Goal: Information Seeking & Learning: Learn about a topic

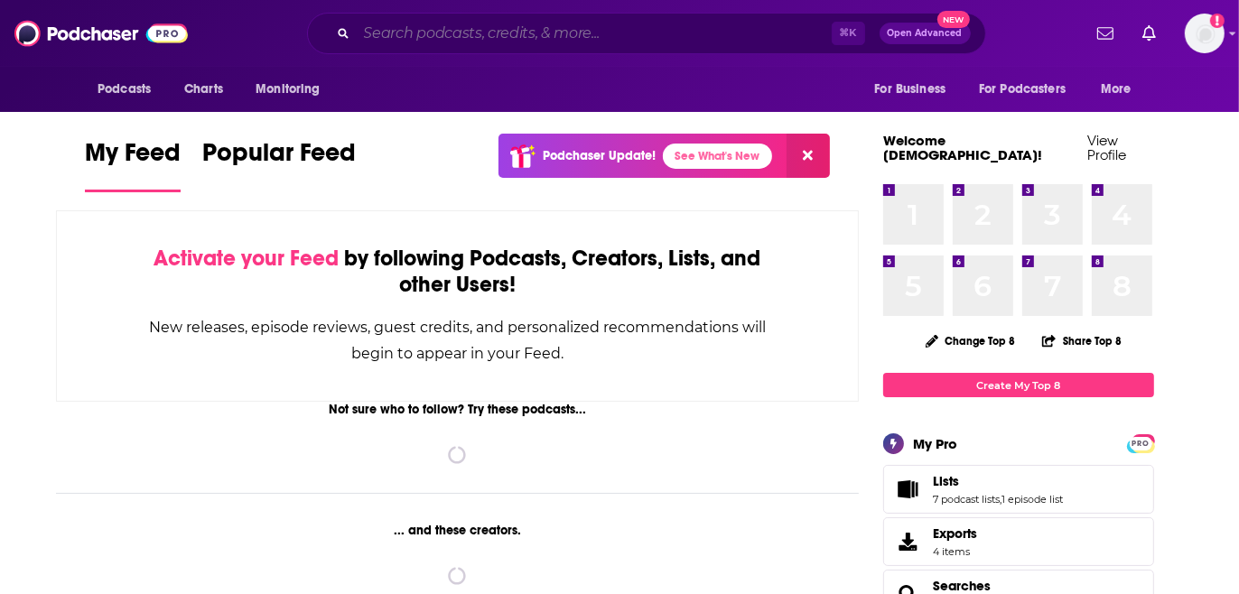
click at [578, 37] on input "Search podcasts, credits, & more..." at bounding box center [594, 33] width 475 height 29
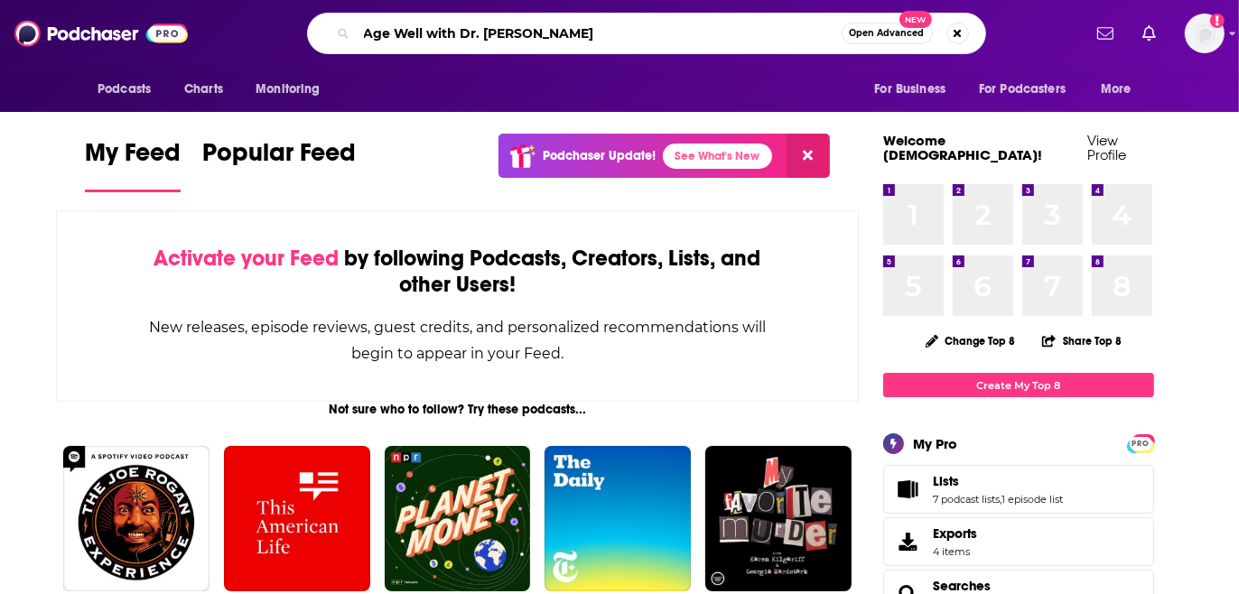
type input "Age Well with Dr. [PERSON_NAME]"
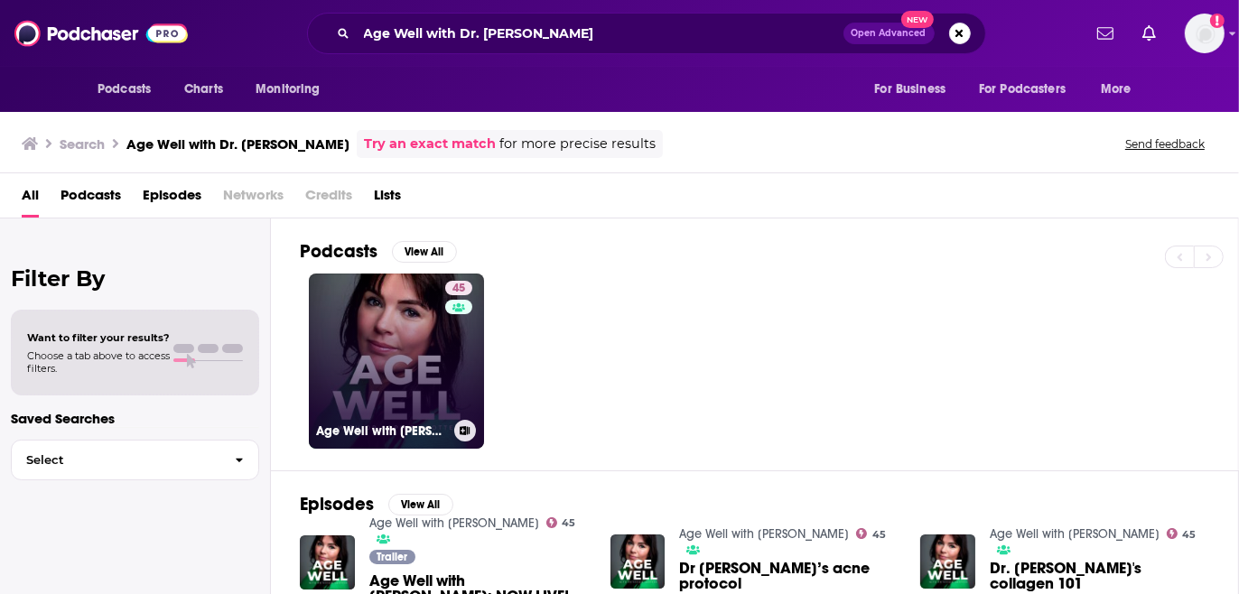
click at [416, 346] on link "45 Age Well with [PERSON_NAME]" at bounding box center [396, 361] width 175 height 175
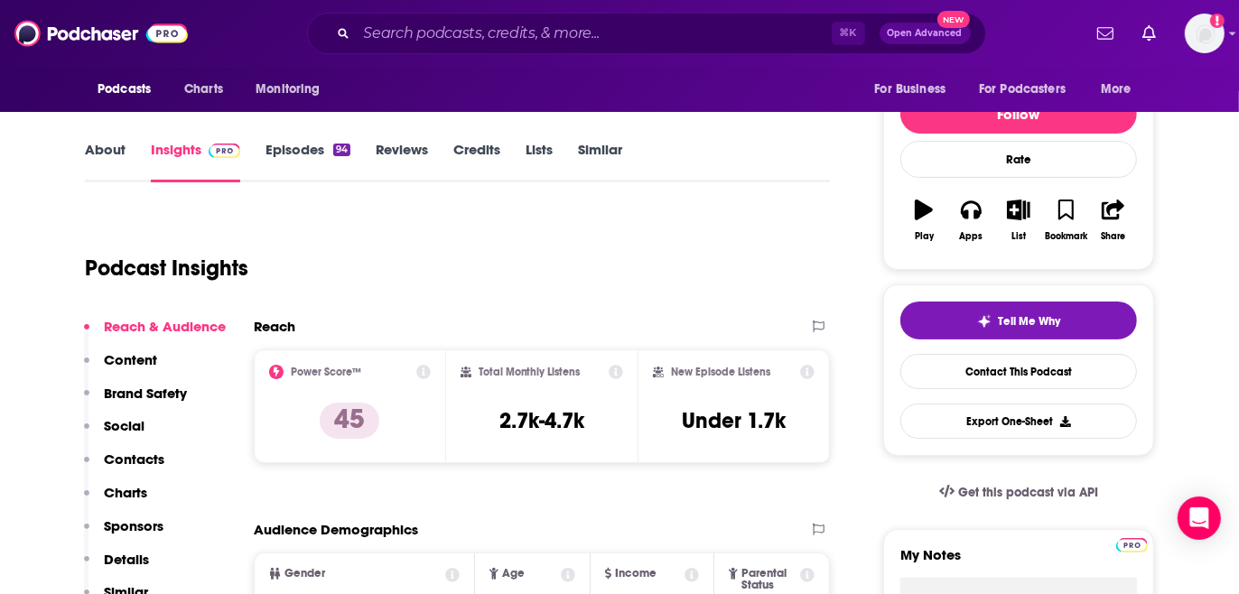
scroll to position [185, 0]
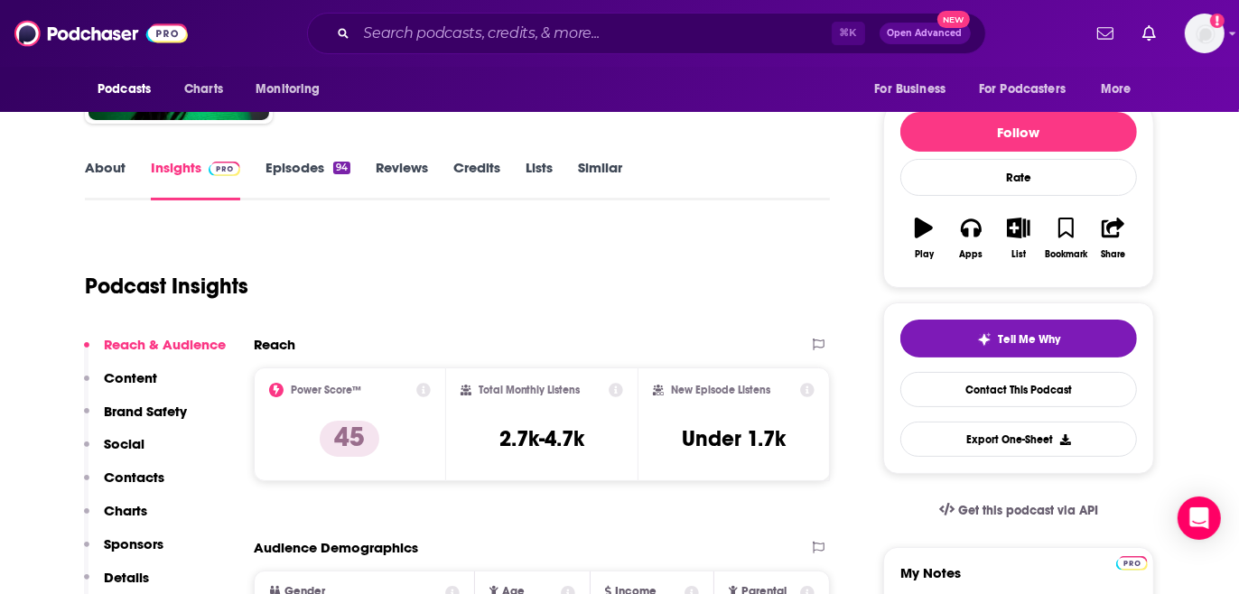
click at [298, 168] on link "Episodes 94" at bounding box center [308, 180] width 85 height 42
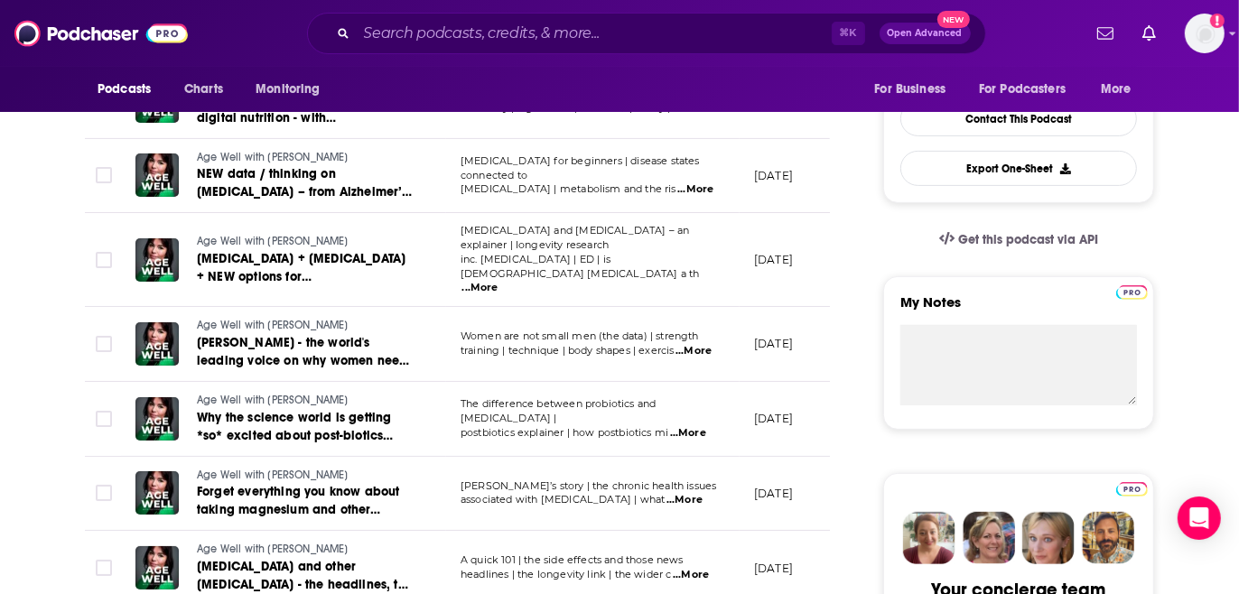
scroll to position [489, 0]
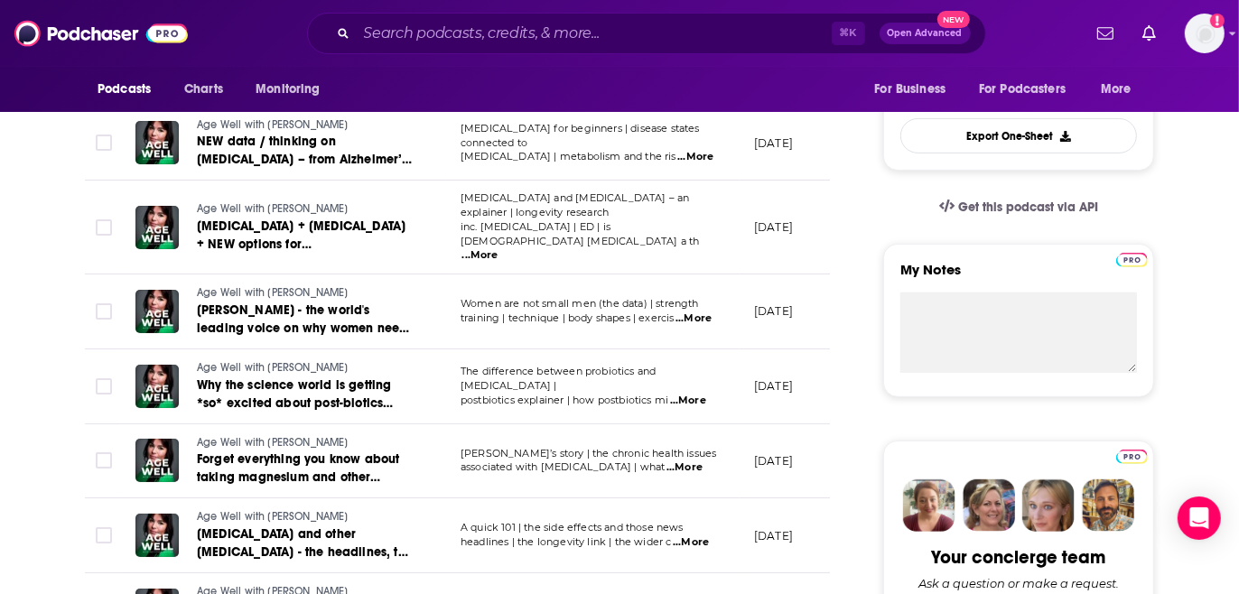
click at [701, 461] on span "...More" at bounding box center [685, 468] width 36 height 14
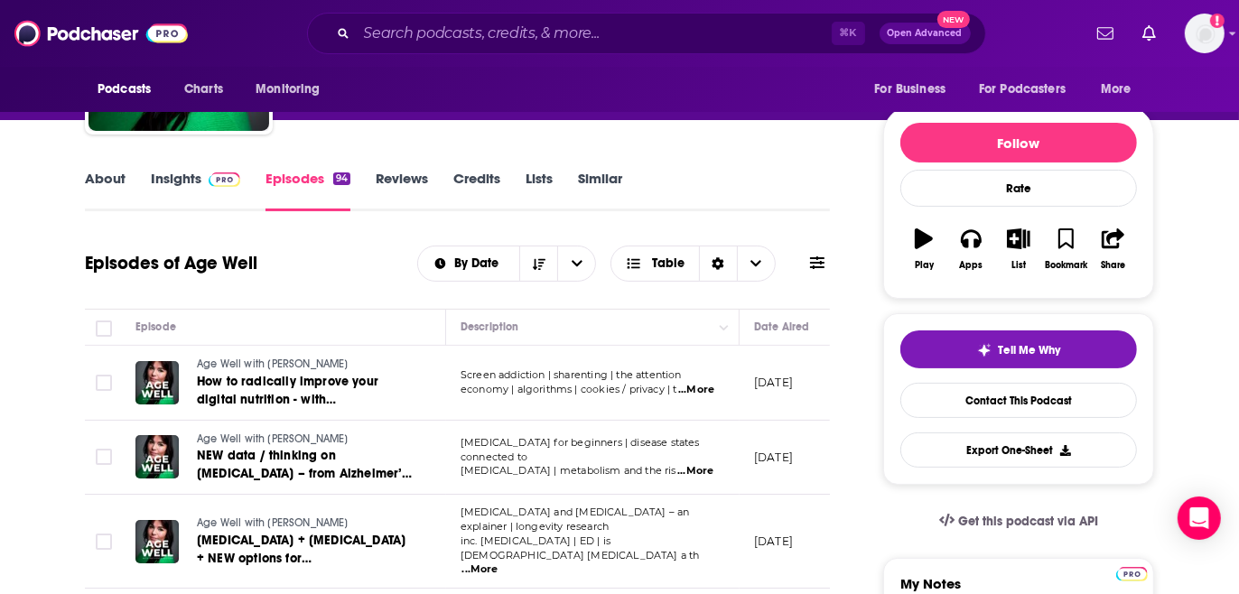
scroll to position [0, 0]
